Goal: Information Seeking & Learning: Learn about a topic

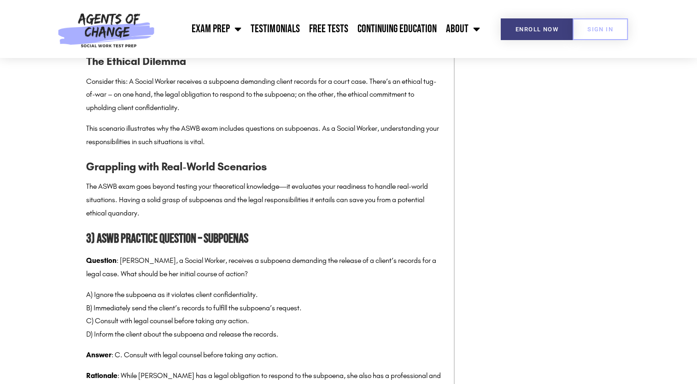
scroll to position [894, 0]
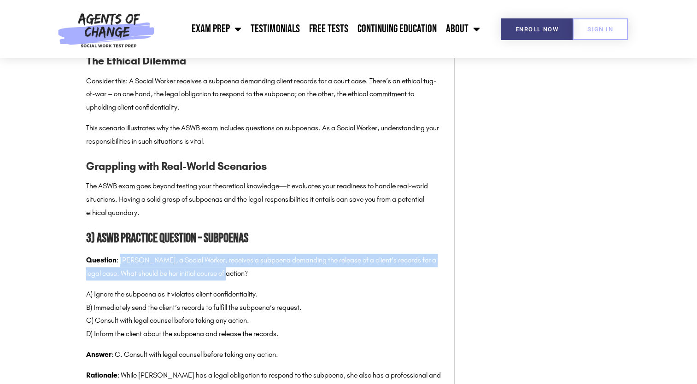
drag, startPoint x: 122, startPoint y: 260, endPoint x: 238, endPoint y: 275, distance: 117.1
click at [238, 275] on p "Question : [PERSON_NAME], a Social Worker, receives a subpoena demanding the re…" at bounding box center [265, 267] width 359 height 27
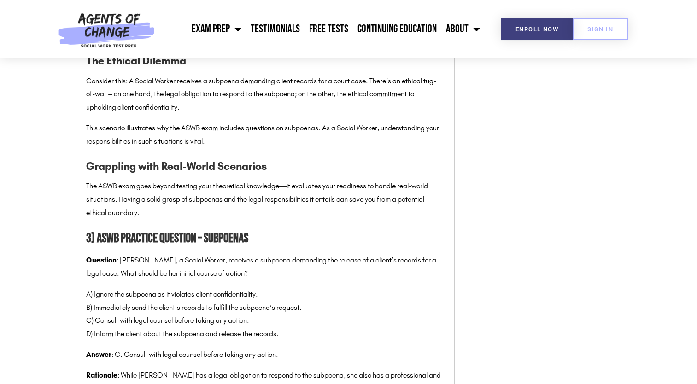
click at [12, 249] on section "Navigating the Tangle: Subpoenas and the ASWB Exam Explained! What’s the first …" at bounding box center [348, 333] width 697 height 1953
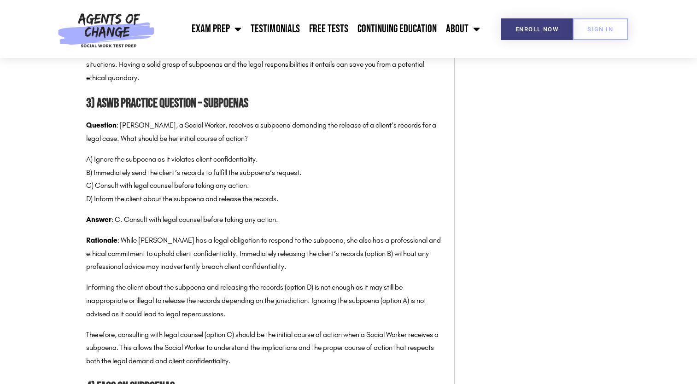
scroll to position [1030, 0]
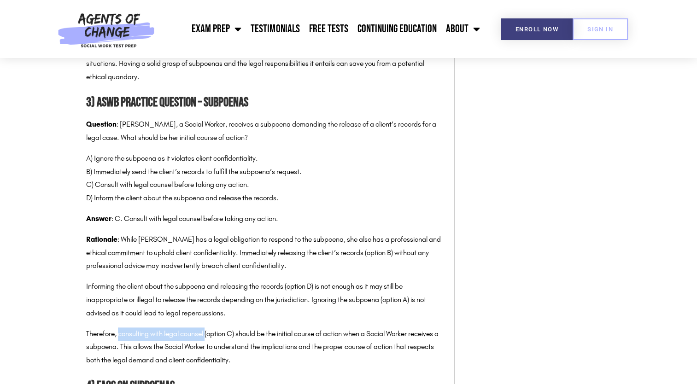
drag, startPoint x: 118, startPoint y: 332, endPoint x: 208, endPoint y: 335, distance: 89.9
click at [208, 335] on p "Therefore, consulting with legal counsel (option C) should be the initial cours…" at bounding box center [265, 348] width 359 height 40
drag, startPoint x: 208, startPoint y: 335, endPoint x: 305, endPoint y: 358, distance: 99.5
click at [305, 358] on p "Therefore, consulting with legal counsel (option C) should be the initial cours…" at bounding box center [265, 348] width 359 height 40
click at [20, 207] on section "Navigating the Tangle: Subpoenas and the ASWB Exam Explained! What’s the first …" at bounding box center [348, 197] width 697 height 1953
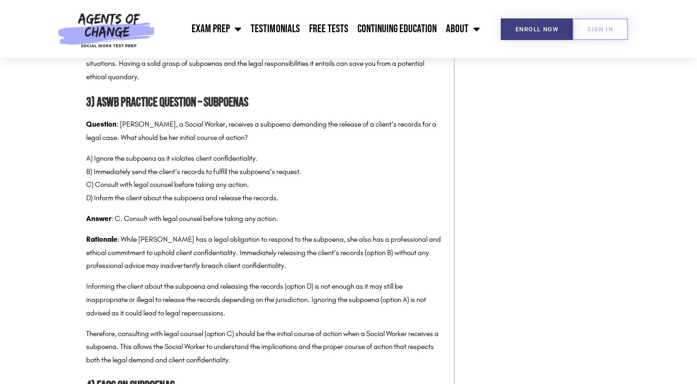
click at [21, 207] on section "Navigating the Tangle: Subpoenas and the ASWB Exam Explained! What’s the first …" at bounding box center [348, 197] width 697 height 1953
click at [73, 116] on section "Navigating the Tangle: Subpoenas and the ASWB Exam Explained! What’s the first …" at bounding box center [348, 197] width 697 height 1953
